Goal: Task Accomplishment & Management: Complete application form

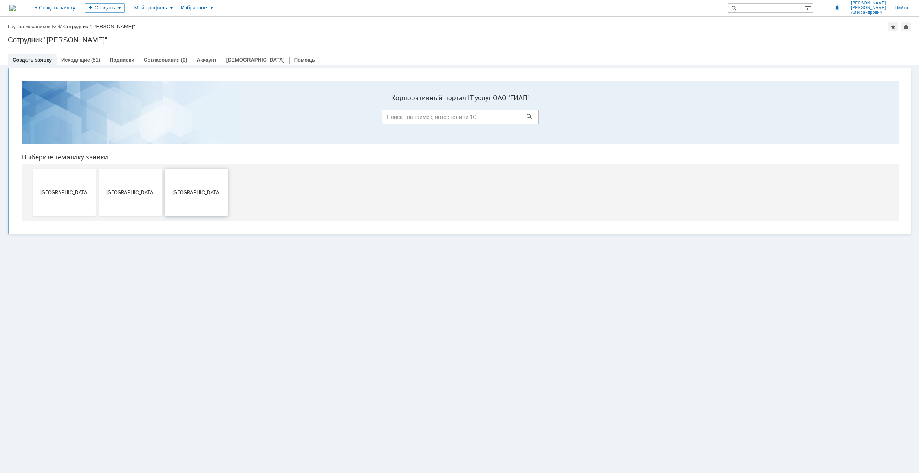
click at [183, 187] on button "Новомосковск" at bounding box center [196, 192] width 63 height 47
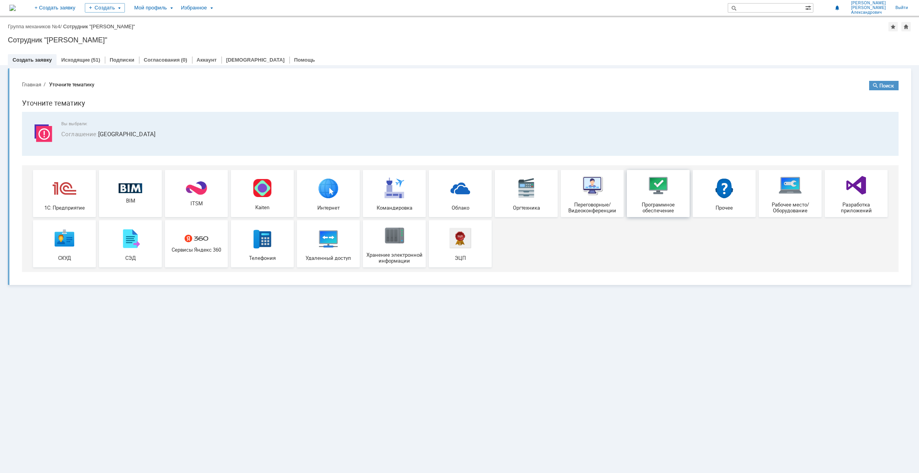
click at [664, 208] on span "Программное обеспечение" at bounding box center [658, 208] width 58 height 12
click at [58, 198] on img at bounding box center [65, 188] width 24 height 24
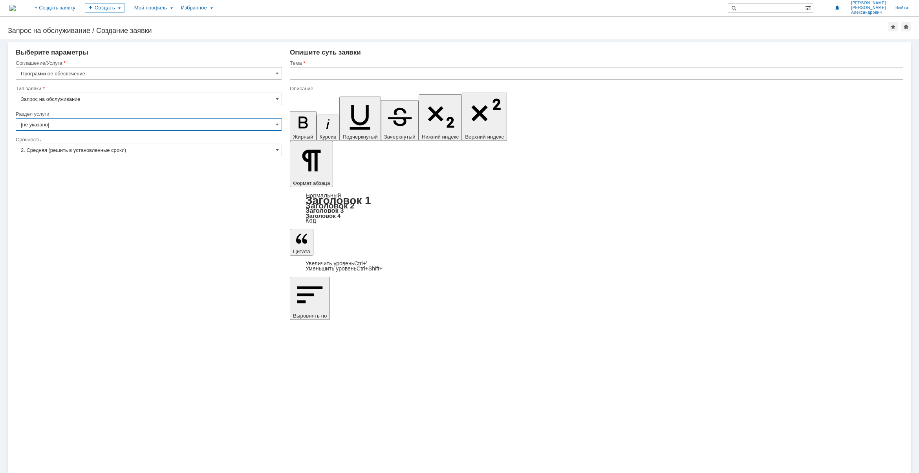
click at [99, 126] on input "[не указано]" at bounding box center [149, 124] width 266 height 13
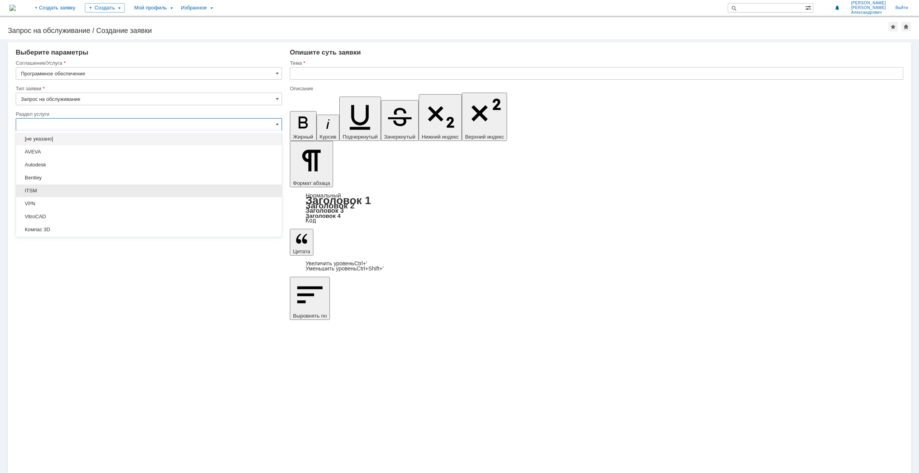
click at [179, 190] on span "ITSM" at bounding box center [149, 191] width 256 height 6
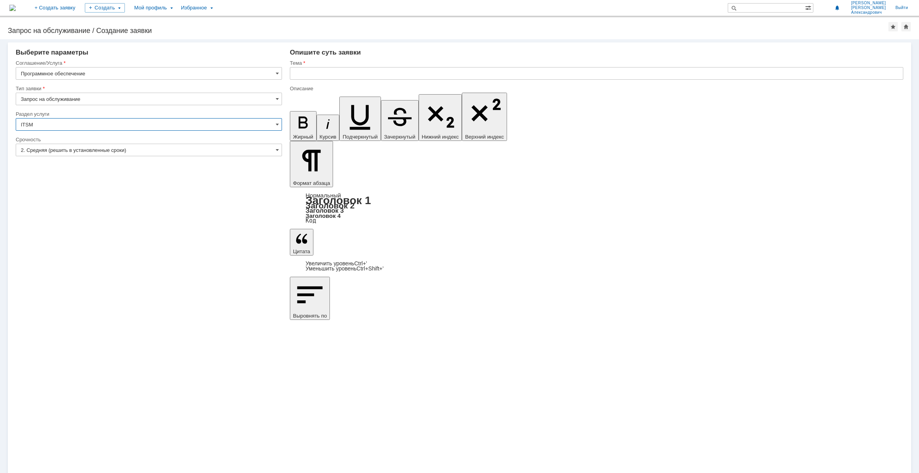
click at [275, 122] on input "ITSM" at bounding box center [149, 124] width 266 height 13
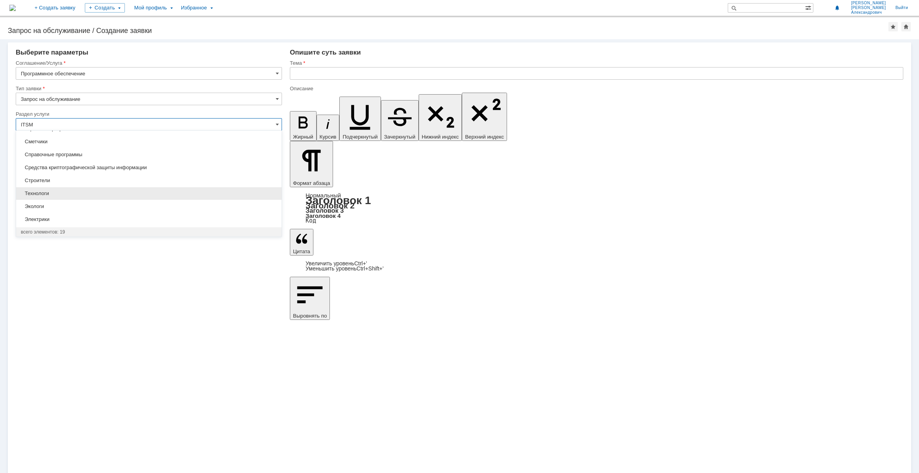
scroll to position [85, 0]
click at [159, 184] on span "Механики" at bounding box center [149, 183] width 256 height 6
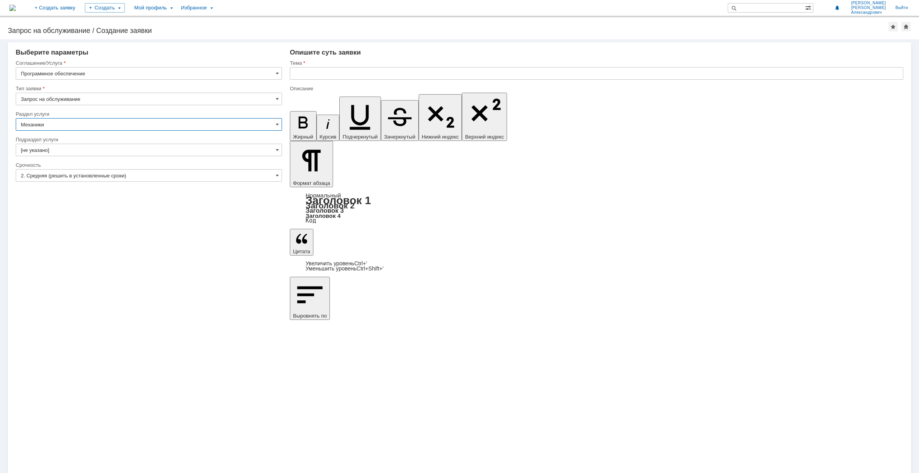
type input "Механики"
click at [164, 153] on input "[не указано]" at bounding box center [149, 150] width 266 height 13
click at [151, 121] on input "Механики" at bounding box center [149, 124] width 266 height 13
type input "[не указано]"
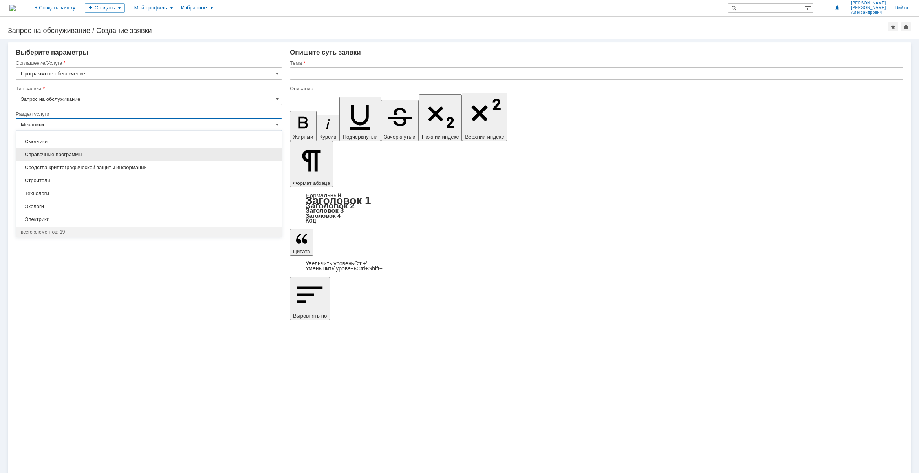
scroll to position [167, 0]
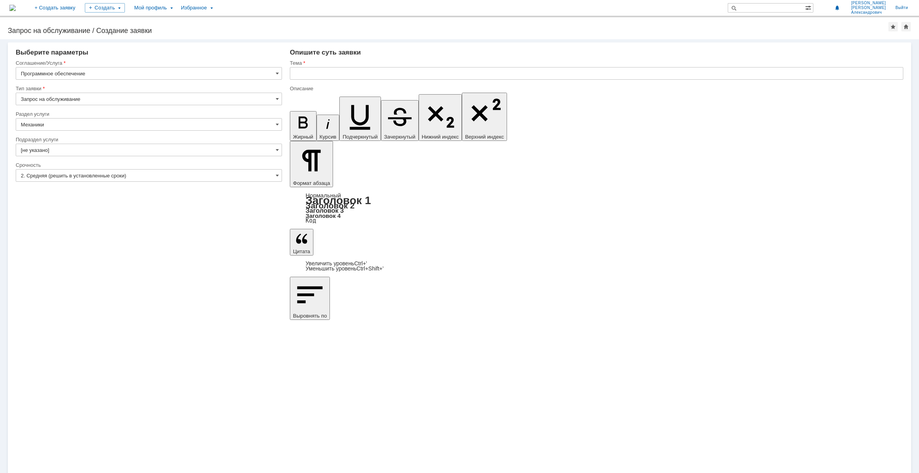
click at [232, 296] on div "Внимание! Выберите параметры Соглашение/Услуга Программное обеспечение Тип заяв…" at bounding box center [459, 256] width 919 height 434
type input "Механики"
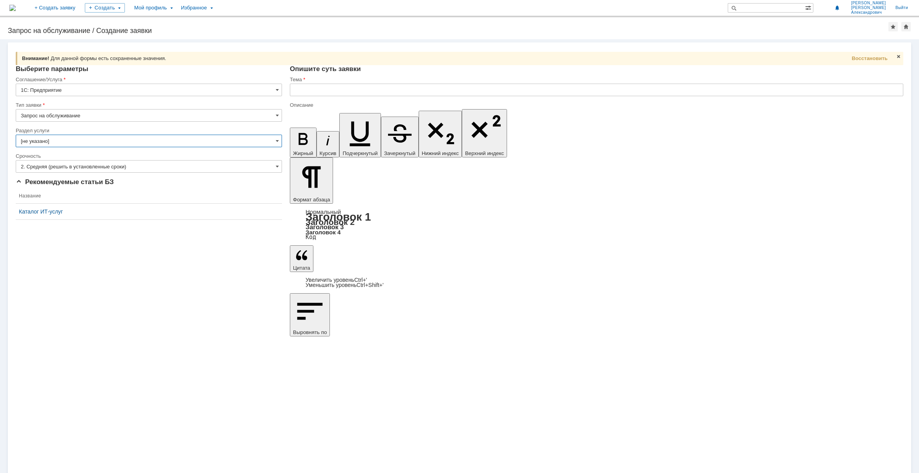
click at [71, 141] on input "[не указано]" at bounding box center [149, 141] width 266 height 13
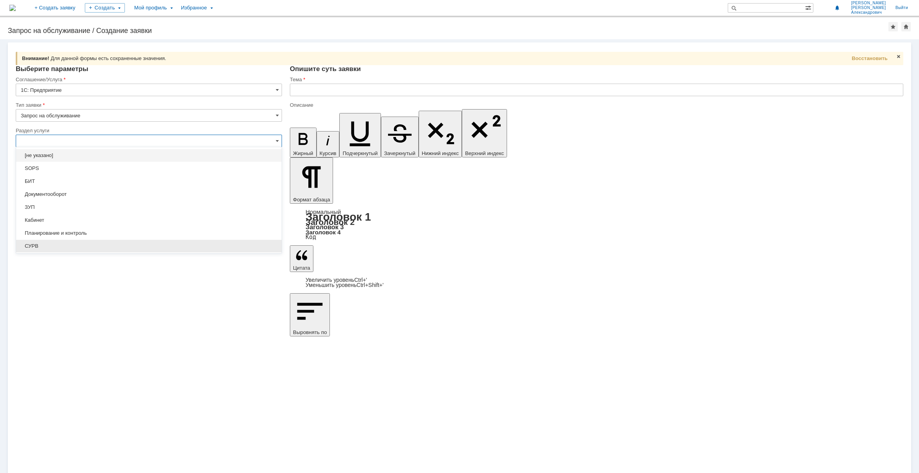
click at [65, 245] on span "СУРВ" at bounding box center [149, 246] width 256 height 6
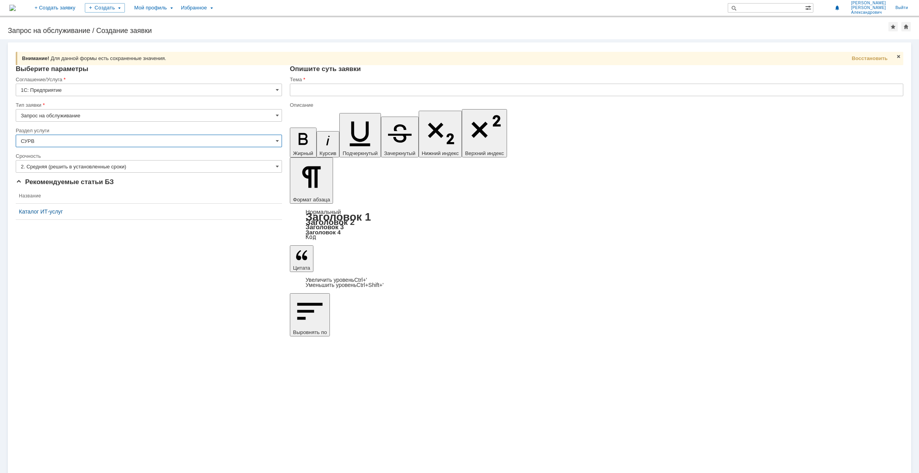
type input "СУРВ"
click at [315, 87] on input "text" at bounding box center [596, 90] width 613 height 13
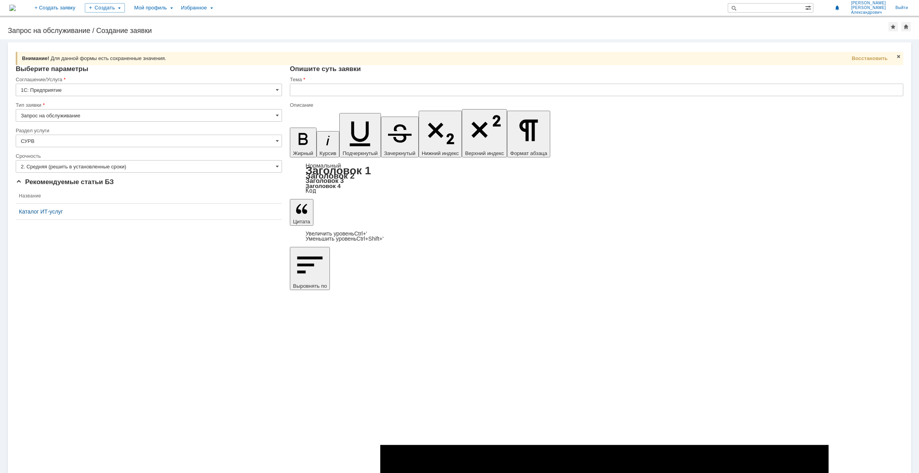
click at [307, 94] on input "text" at bounding box center [596, 90] width 613 height 13
drag, startPoint x: 311, startPoint y: 92, endPoint x: 259, endPoint y: 85, distance: 51.9
click at [332, 91] on input "СУРВ и 1С РМ" at bounding box center [596, 90] width 613 height 13
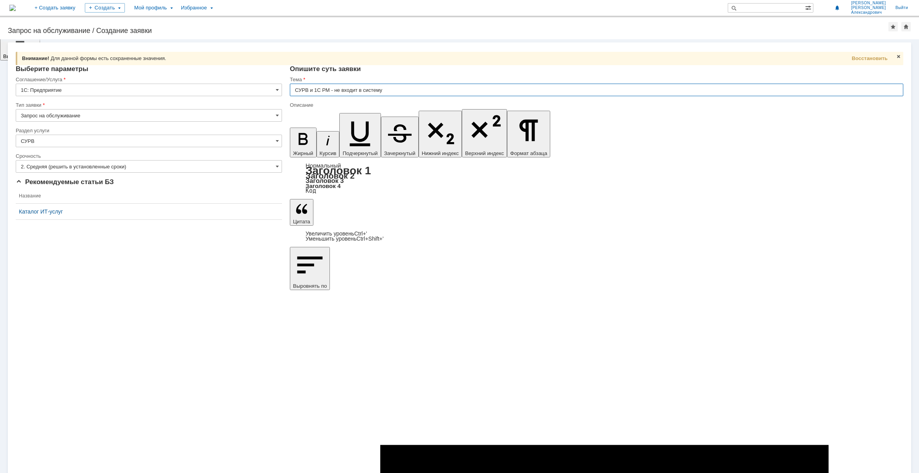
type input "СУРВ и 1С РМ - не входит в систему"
click at [319, 91] on input "СУРВ и 1С РМ - не входит в систему" at bounding box center [596, 90] width 613 height 13
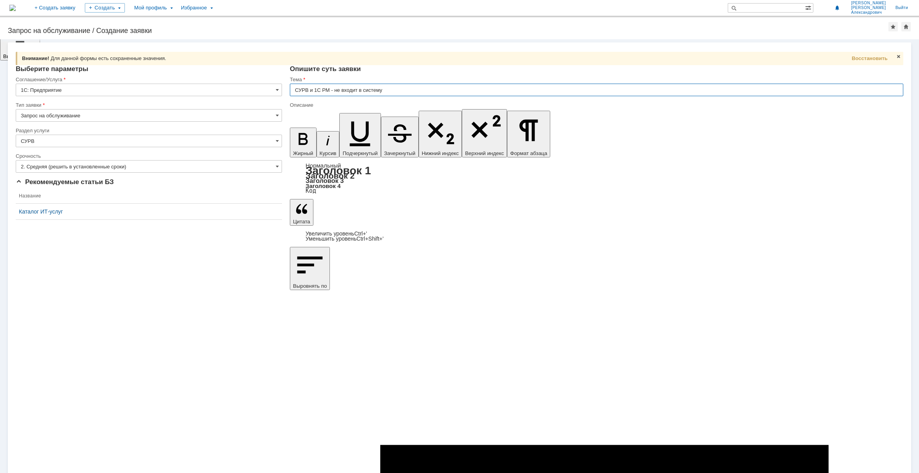
drag, startPoint x: 312, startPoint y: 90, endPoint x: 328, endPoint y: 90, distance: 15.3
click at [328, 90] on input "СУРВ и 1С РМ - не входит в систему" at bounding box center [596, 90] width 613 height 13
